Goal: Information Seeking & Learning: Learn about a topic

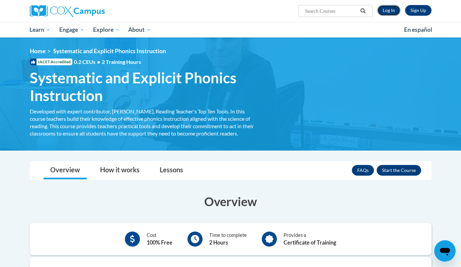
click at [384, 9] on link "Log In" at bounding box center [389, 10] width 23 height 11
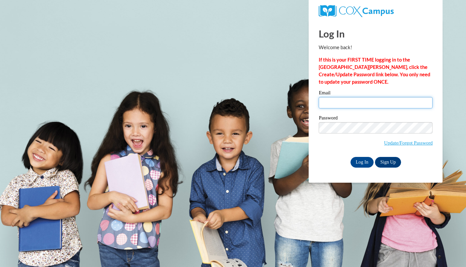
click at [348, 100] on input "Email" at bounding box center [376, 102] width 114 height 11
type input "nferreira@westfordk12.us"
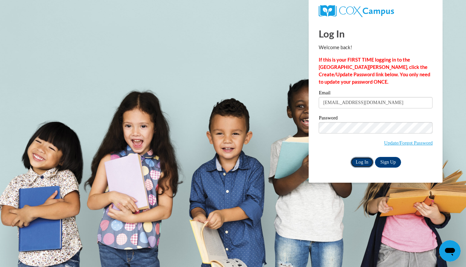
click at [365, 164] on input "Log In" at bounding box center [362, 162] width 23 height 11
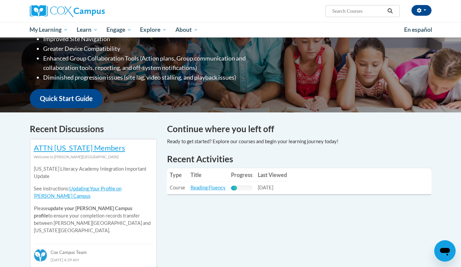
scroll to position [124, 0]
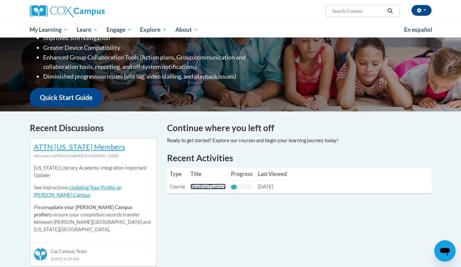
click at [197, 186] on link "Reading Fluency" at bounding box center [208, 187] width 35 height 6
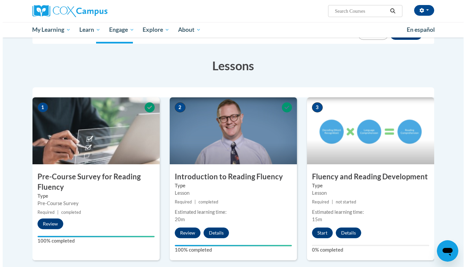
scroll to position [88, 0]
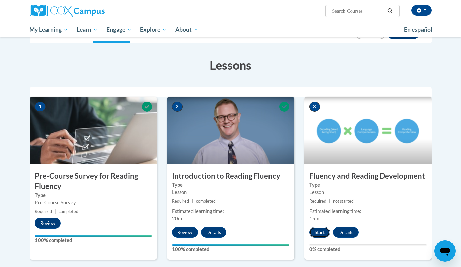
click at [320, 231] on button "Start" at bounding box center [320, 232] width 21 height 11
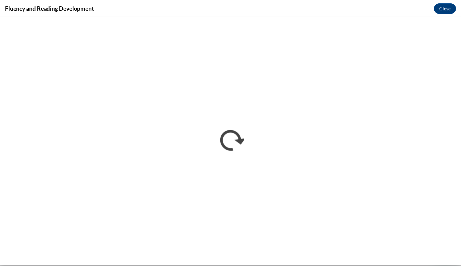
scroll to position [0, 0]
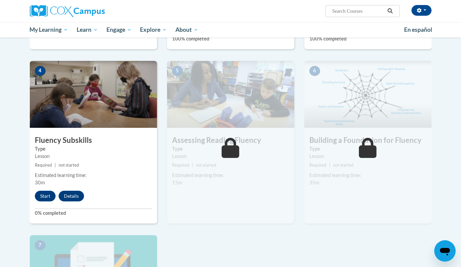
scroll to position [299, 0]
